Goal: Information Seeking & Learning: Understand process/instructions

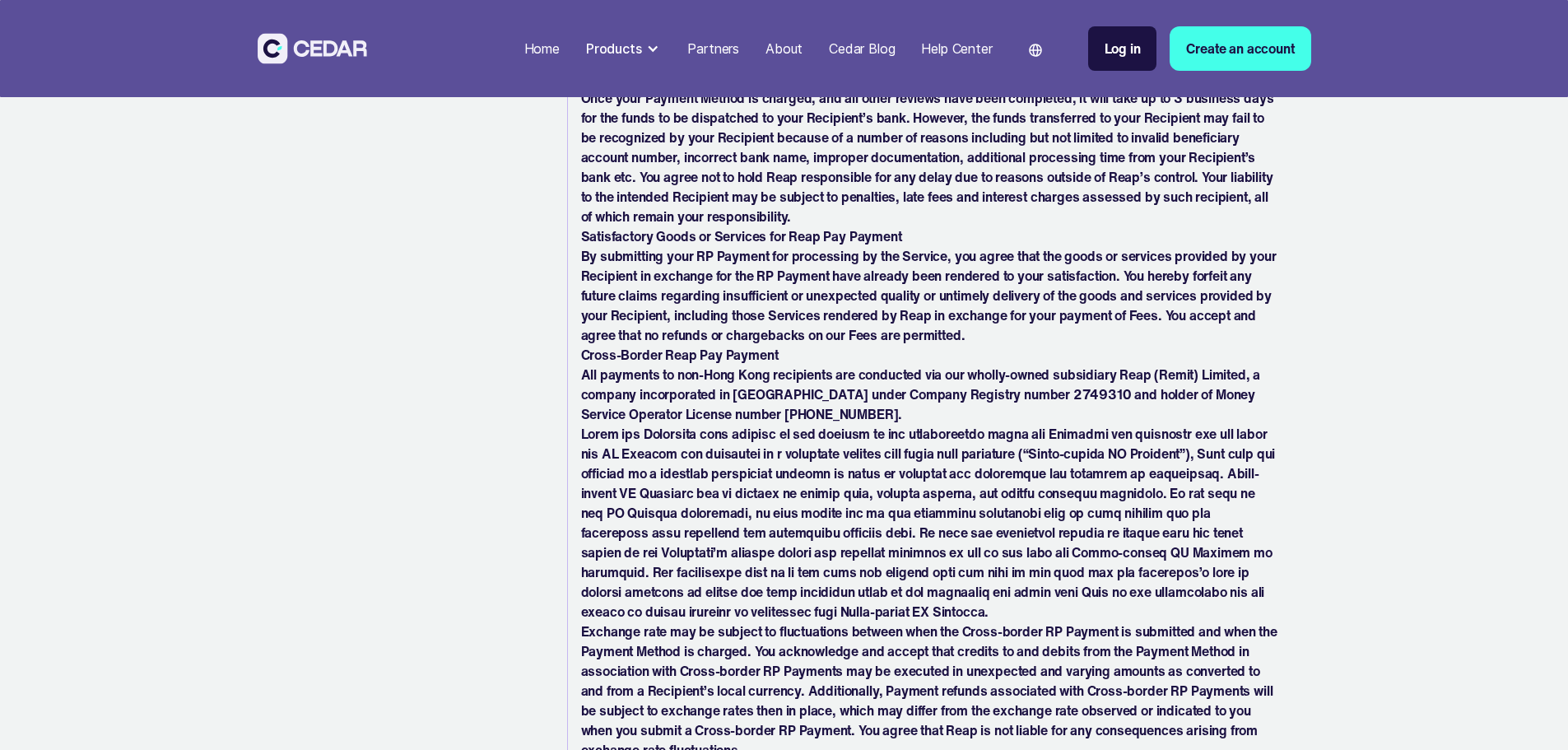
drag, startPoint x: 1378, startPoint y: 249, endPoint x: 1373, endPoint y: 229, distance: 20.6
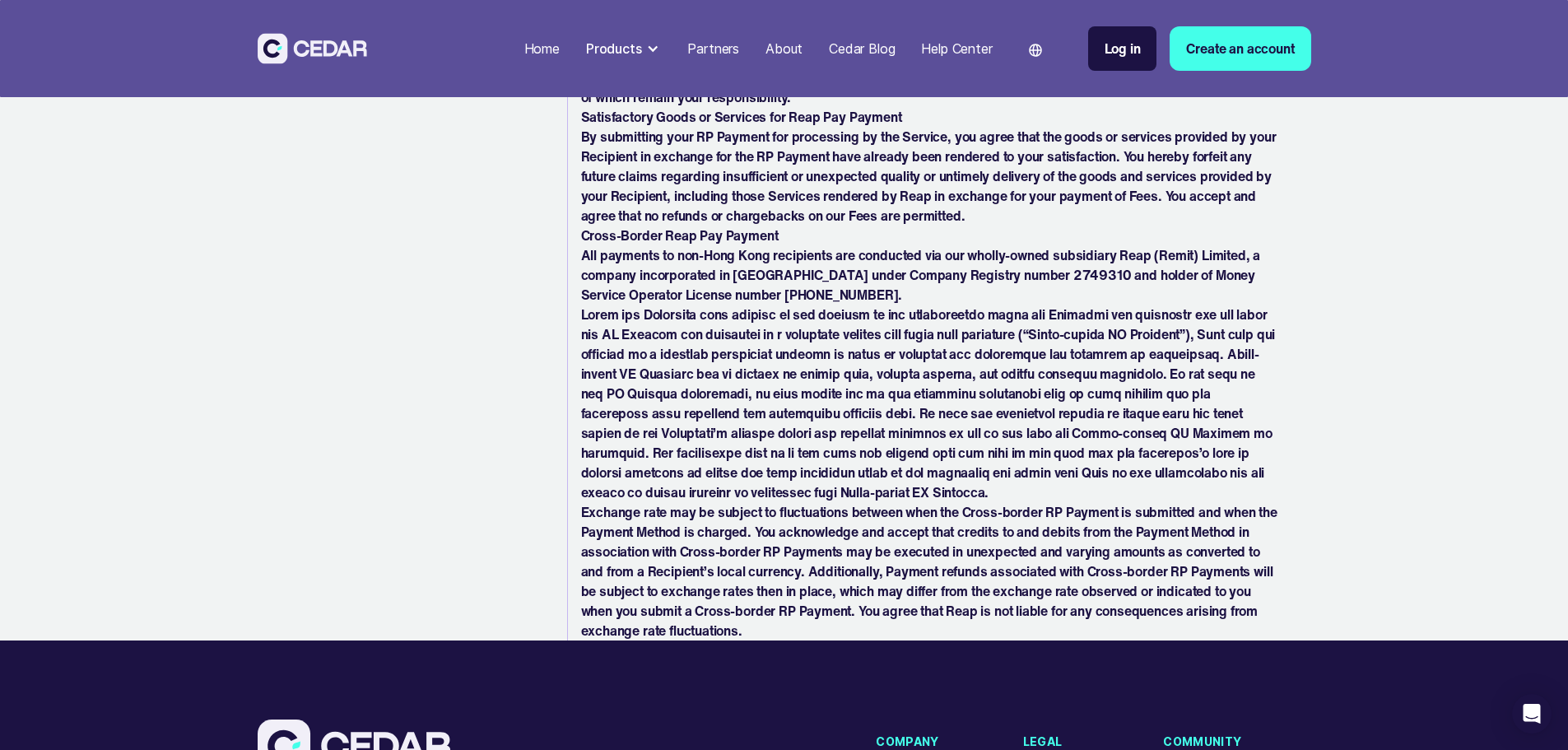
scroll to position [7486, 0]
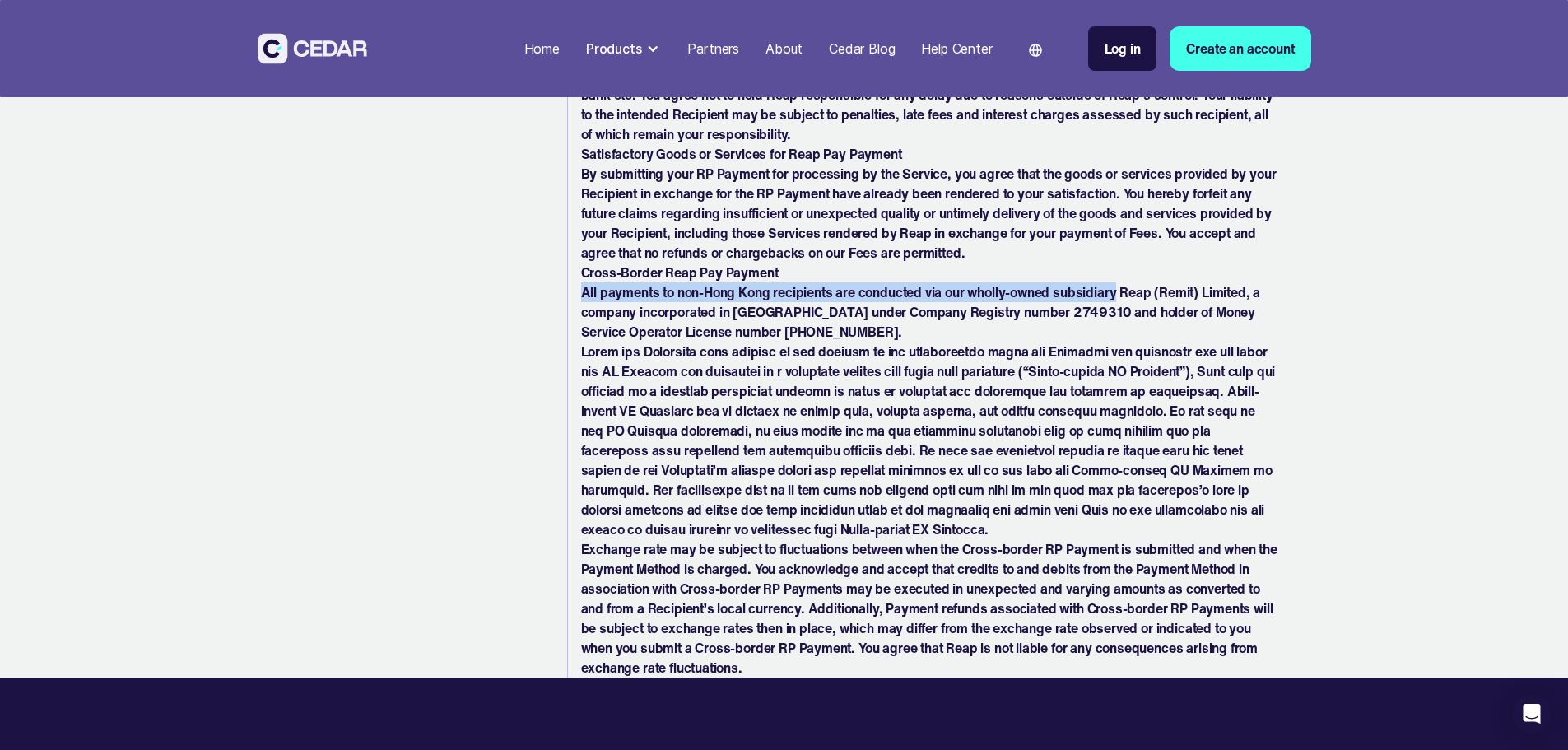
drag, startPoint x: 584, startPoint y: 291, endPoint x: 1117, endPoint y: 300, distance: 533.1
click at [1117, 300] on p "All payments to non-Hong Kong recipients are conducted via our wholly-owned sub…" at bounding box center [930, 312] width 697 height 59
click at [584, 293] on p "All payments to non-Hong Kong recipients are conducted via our wholly-owned sub…" at bounding box center [930, 312] width 697 height 59
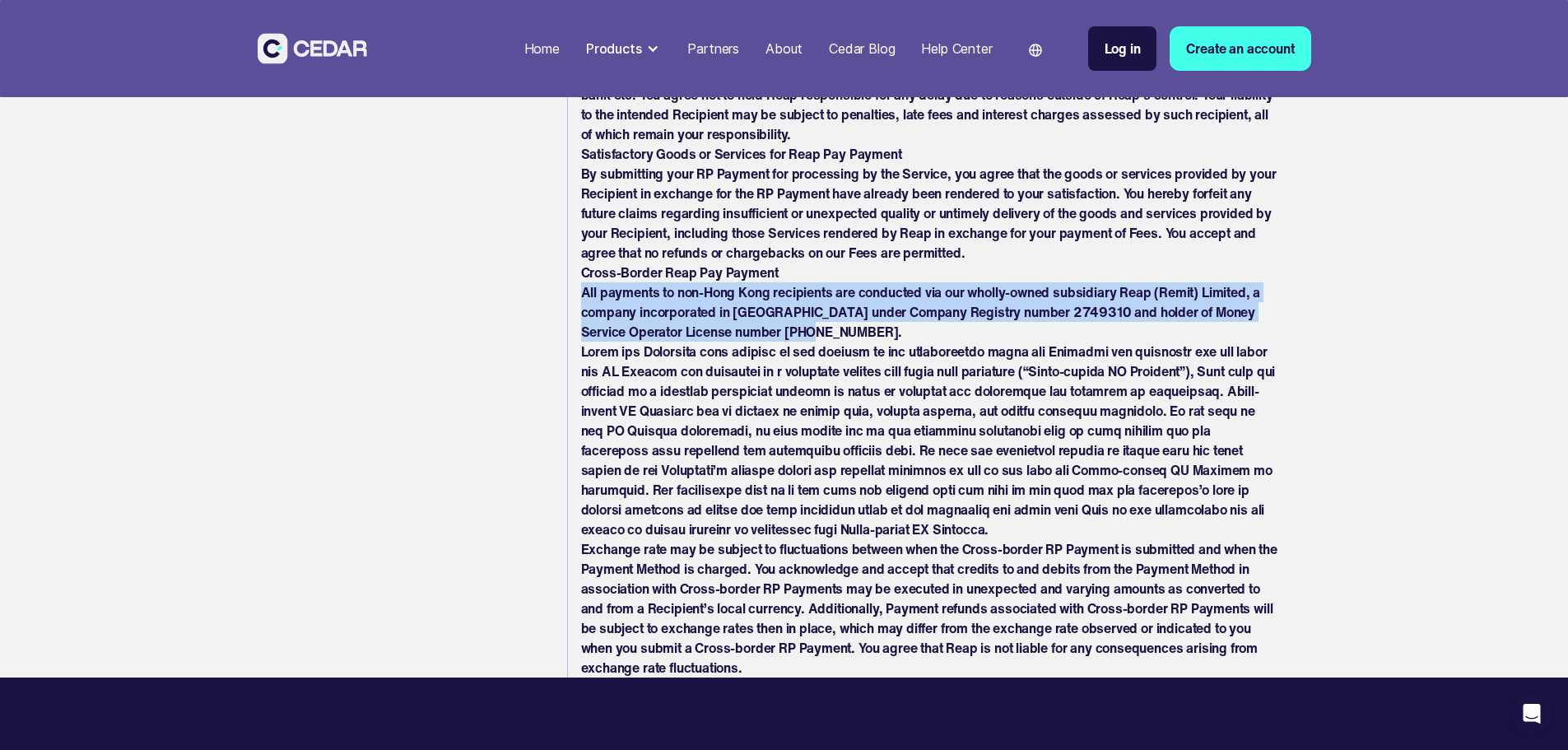
drag, startPoint x: 582, startPoint y: 289, endPoint x: 859, endPoint y: 325, distance: 279.3
click at [859, 325] on p "All payments to non-Hong Kong recipients are conducted via our wholly-owned sub…" at bounding box center [930, 312] width 697 height 59
copy p "All payments to non-Hong Kong recipients are conducted via our wholly-owned sub…"
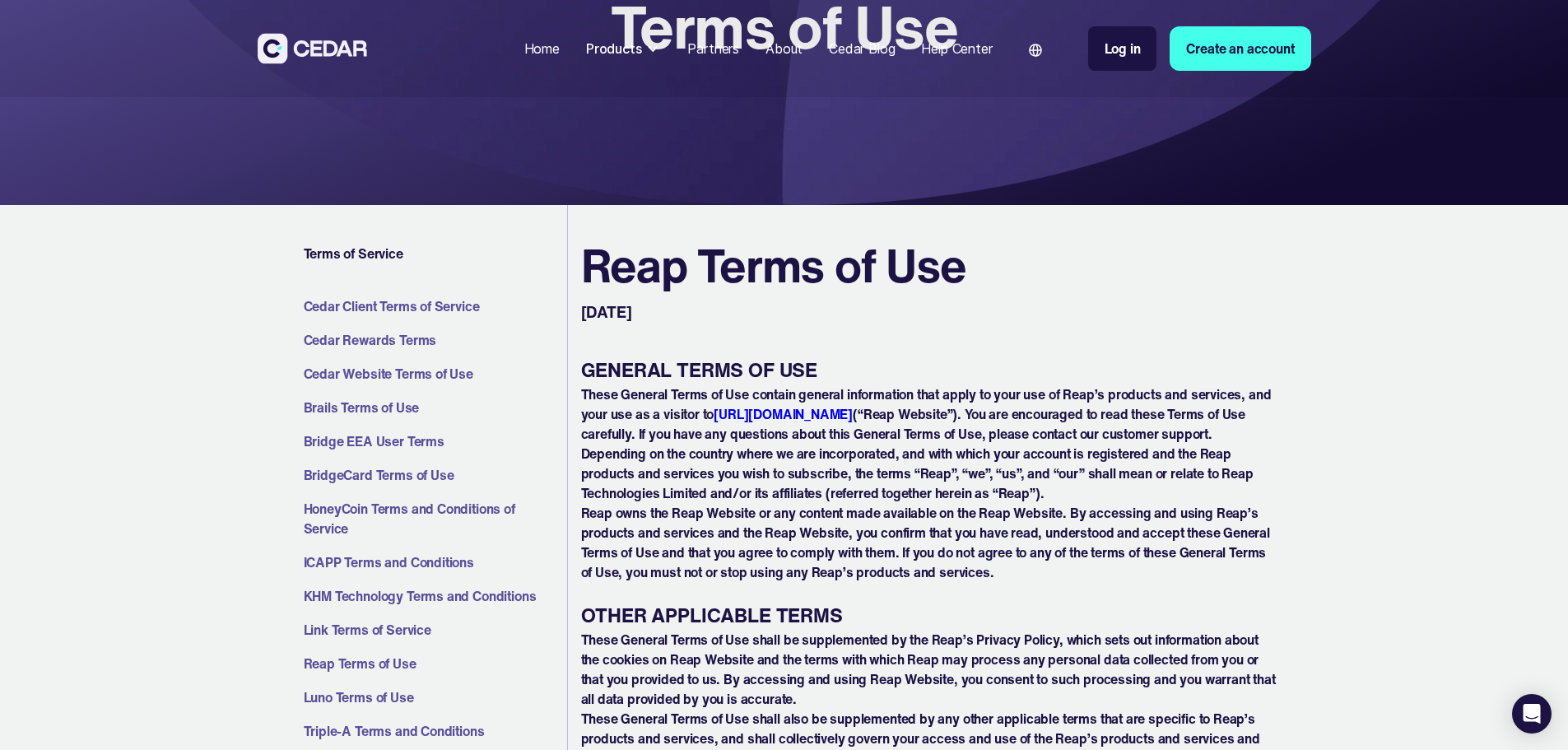
scroll to position [0, 0]
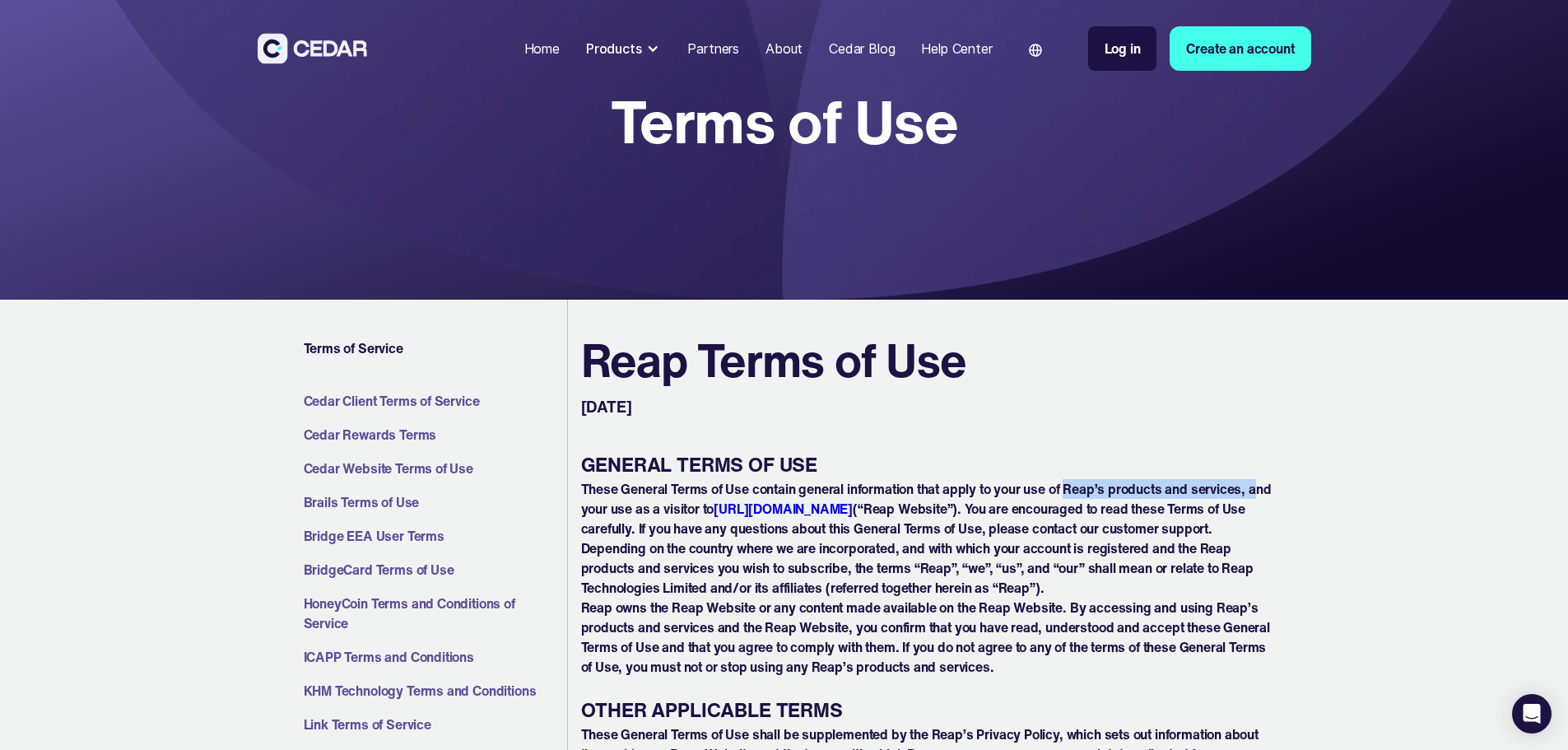
drag, startPoint x: 1069, startPoint y: 486, endPoint x: 1260, endPoint y: 489, distance: 191.0
click at [1260, 489] on p "These General Terms of Use contain general information that apply to your use o…" at bounding box center [930, 509] width 697 height 59
